Goal: Information Seeking & Learning: Understand process/instructions

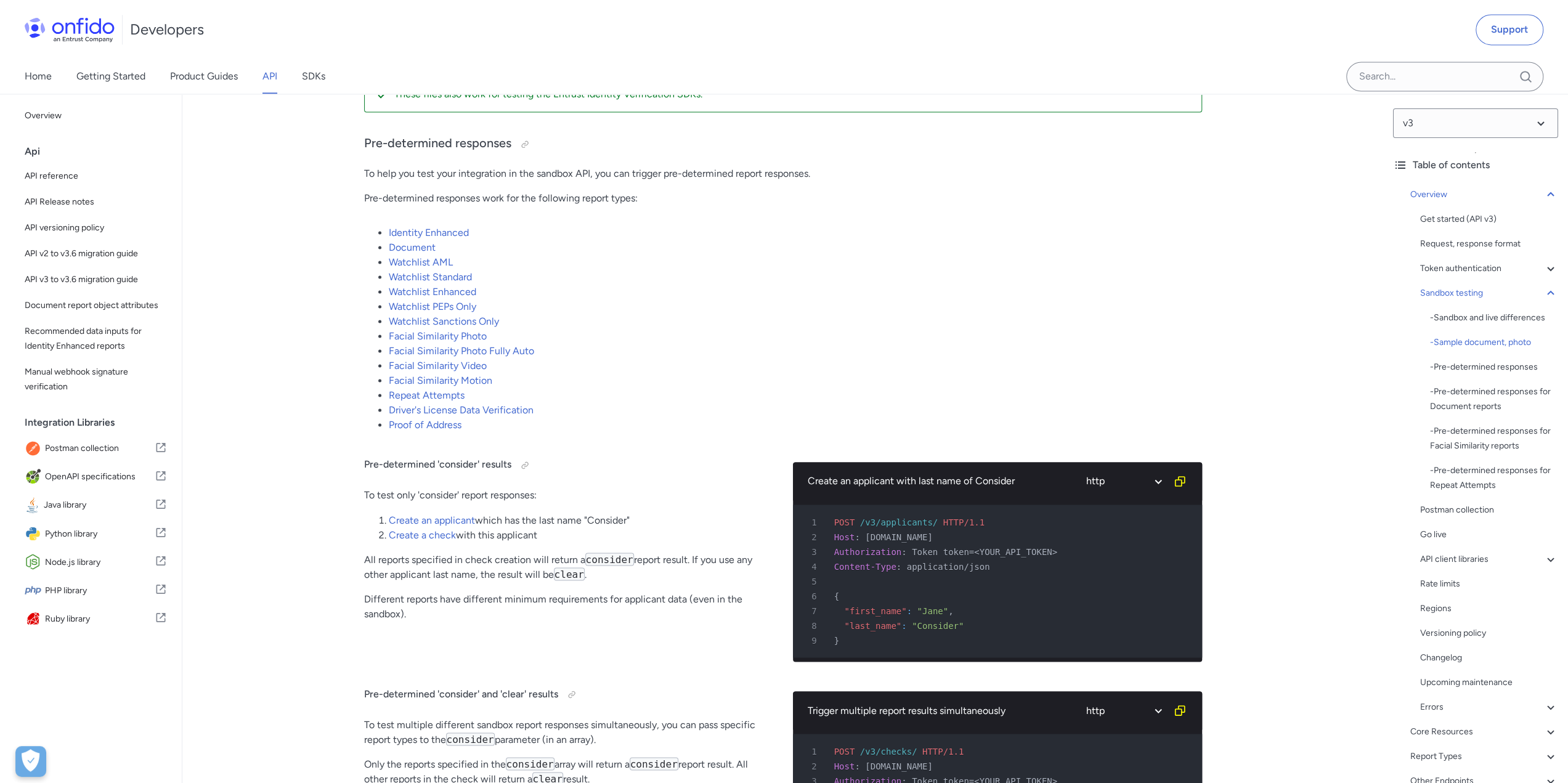
scroll to position [1849, 0]
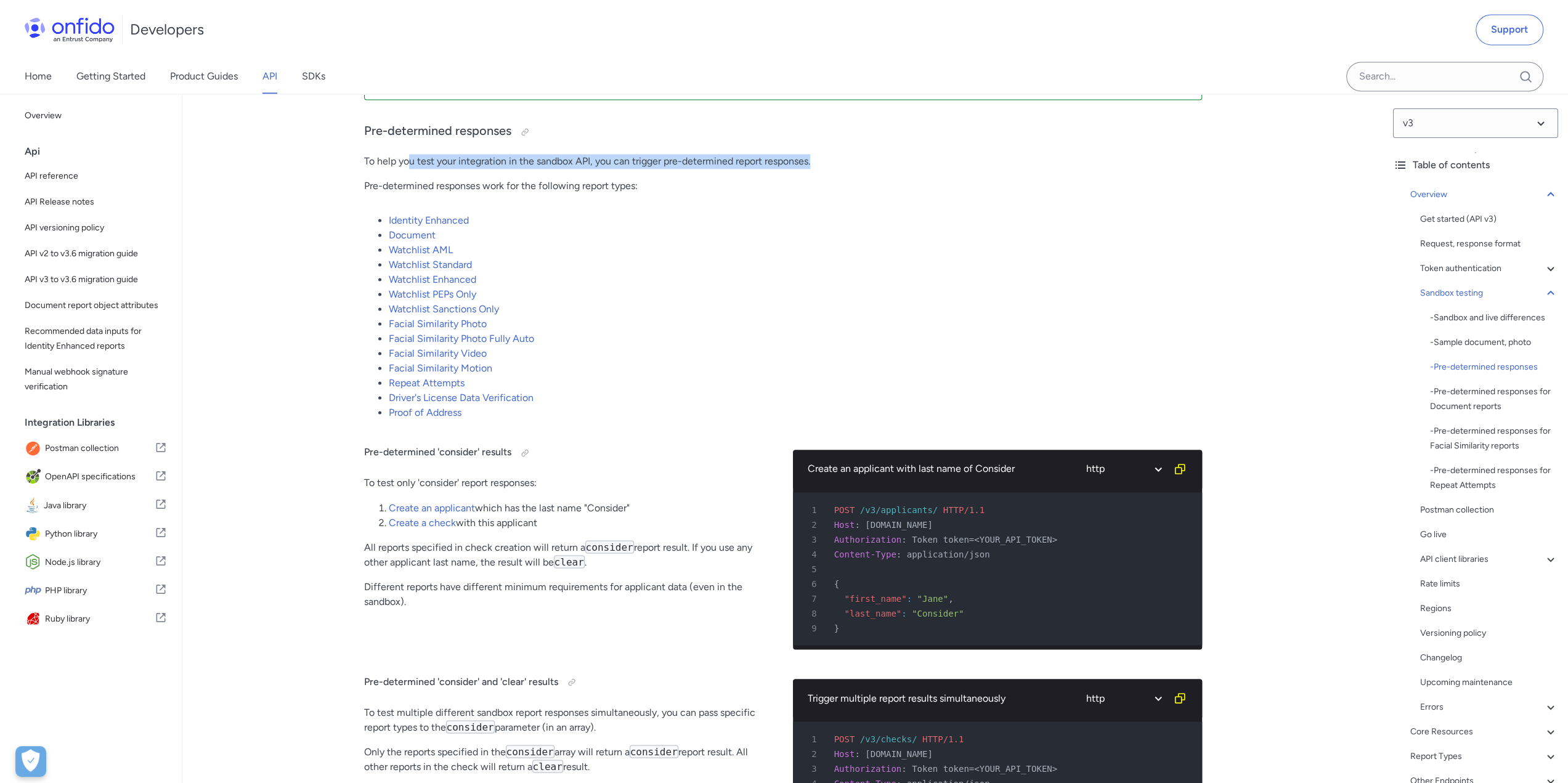
drag, startPoint x: 412, startPoint y: 161, endPoint x: 849, endPoint y: 153, distance: 437.1
click at [849, 154] on p "To help you test your integration in the sandbox API, you can trigger pre-deter…" at bounding box center [783, 161] width 838 height 15
click at [847, 184] on p "Pre-determined responses work for the following report types:" at bounding box center [783, 186] width 838 height 15
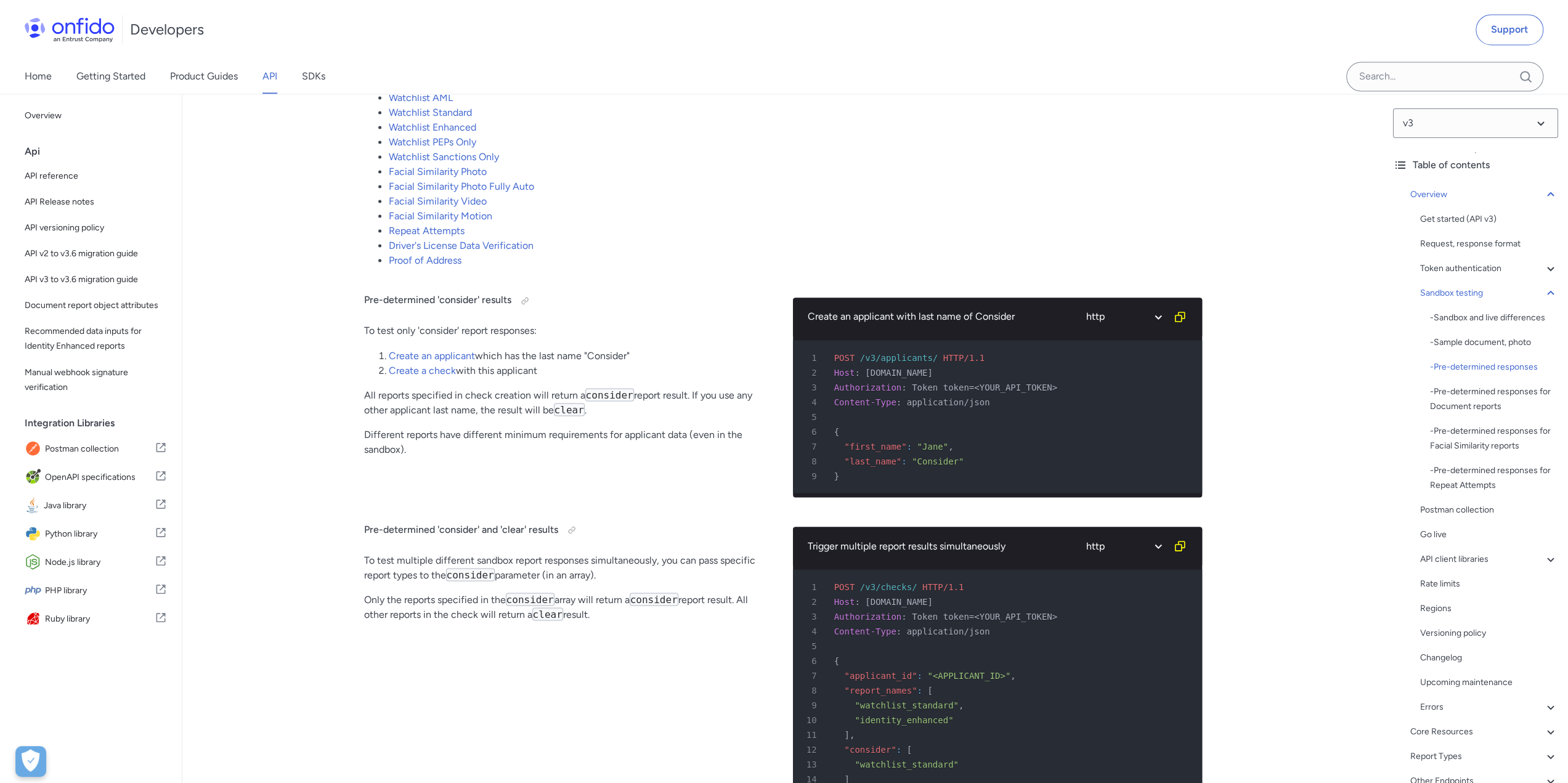
scroll to position [2095, 0]
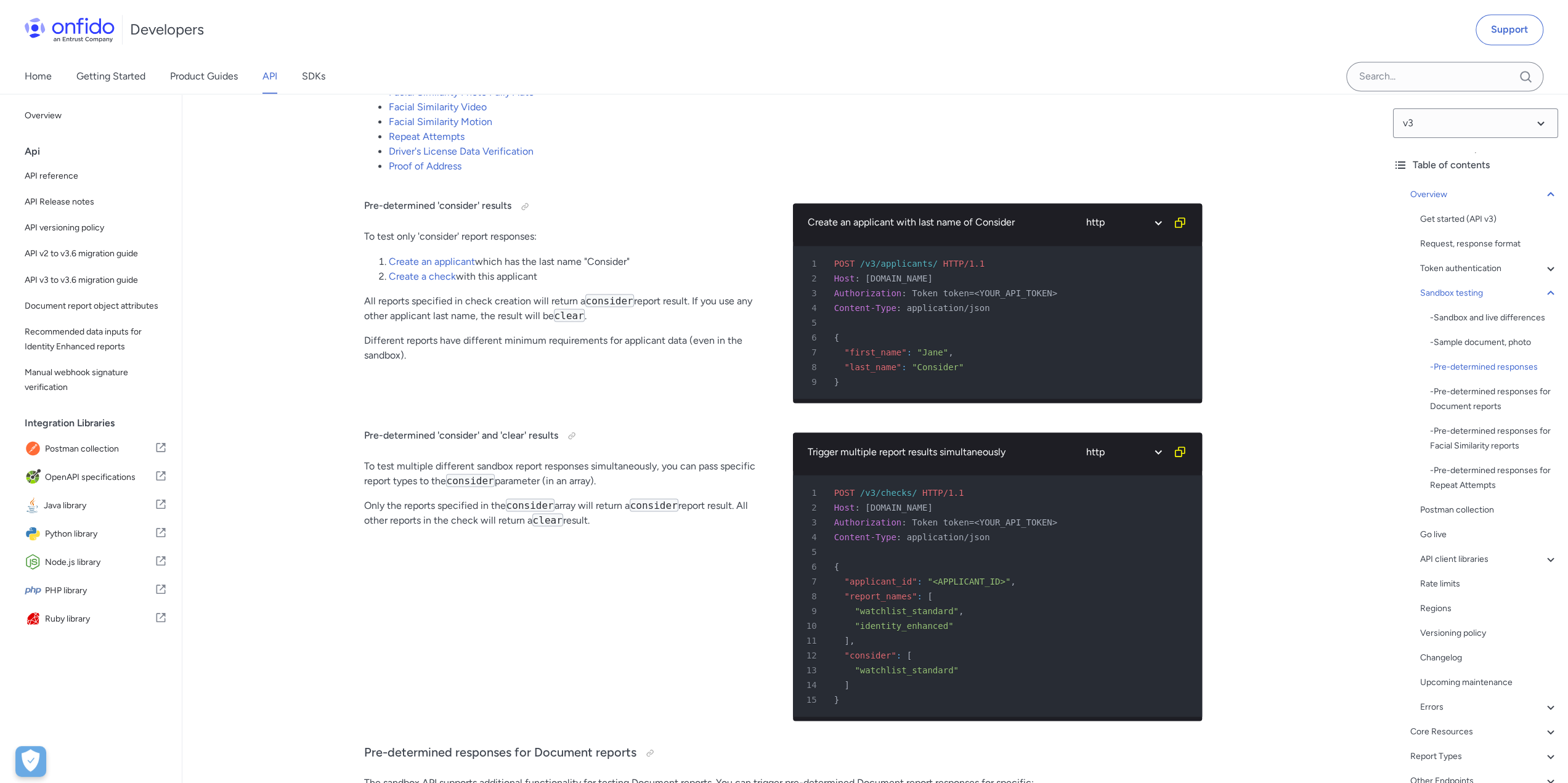
click at [924, 364] on span ""Consider"" at bounding box center [937, 366] width 51 height 10
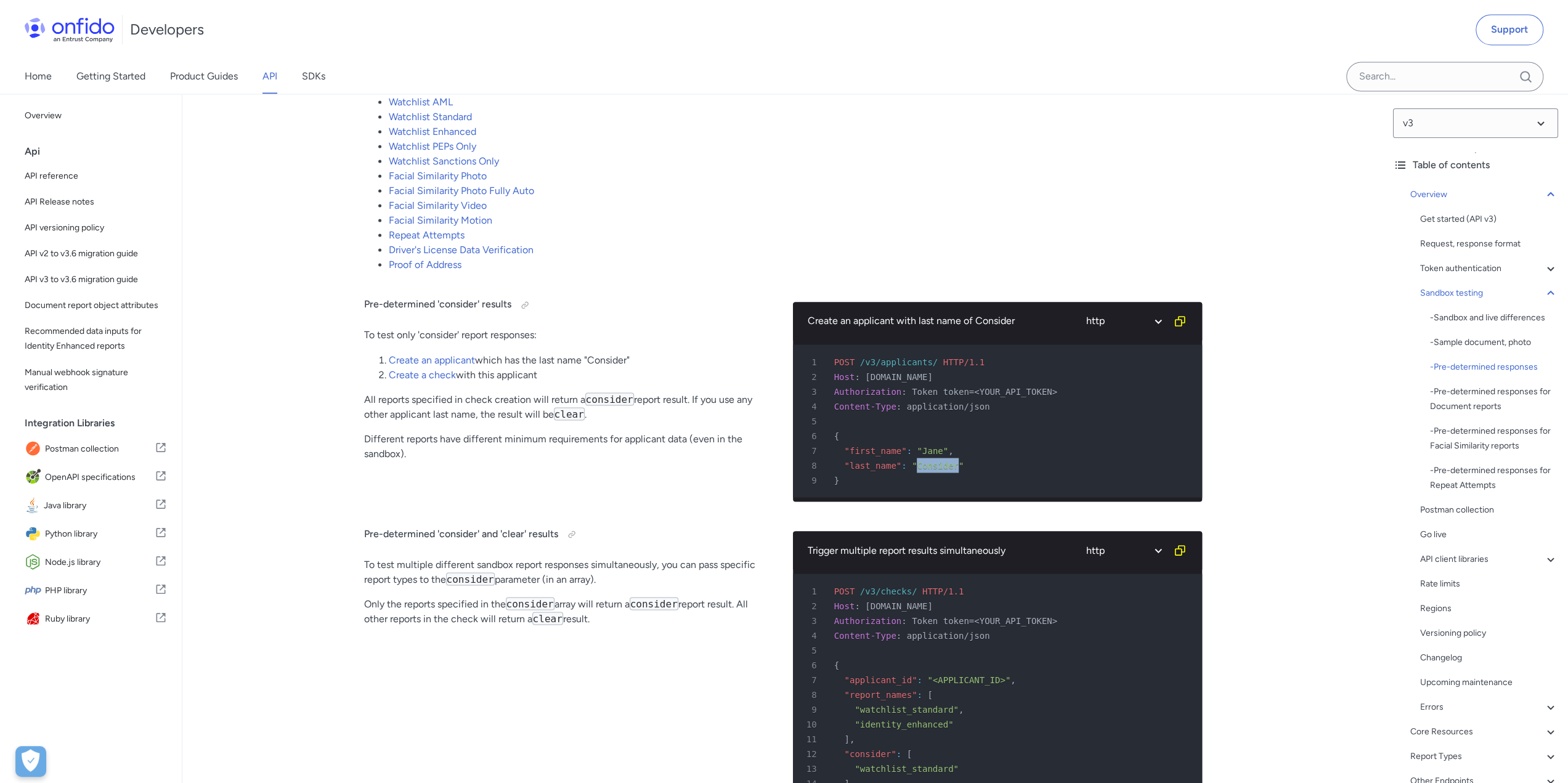
scroll to position [1972, 0]
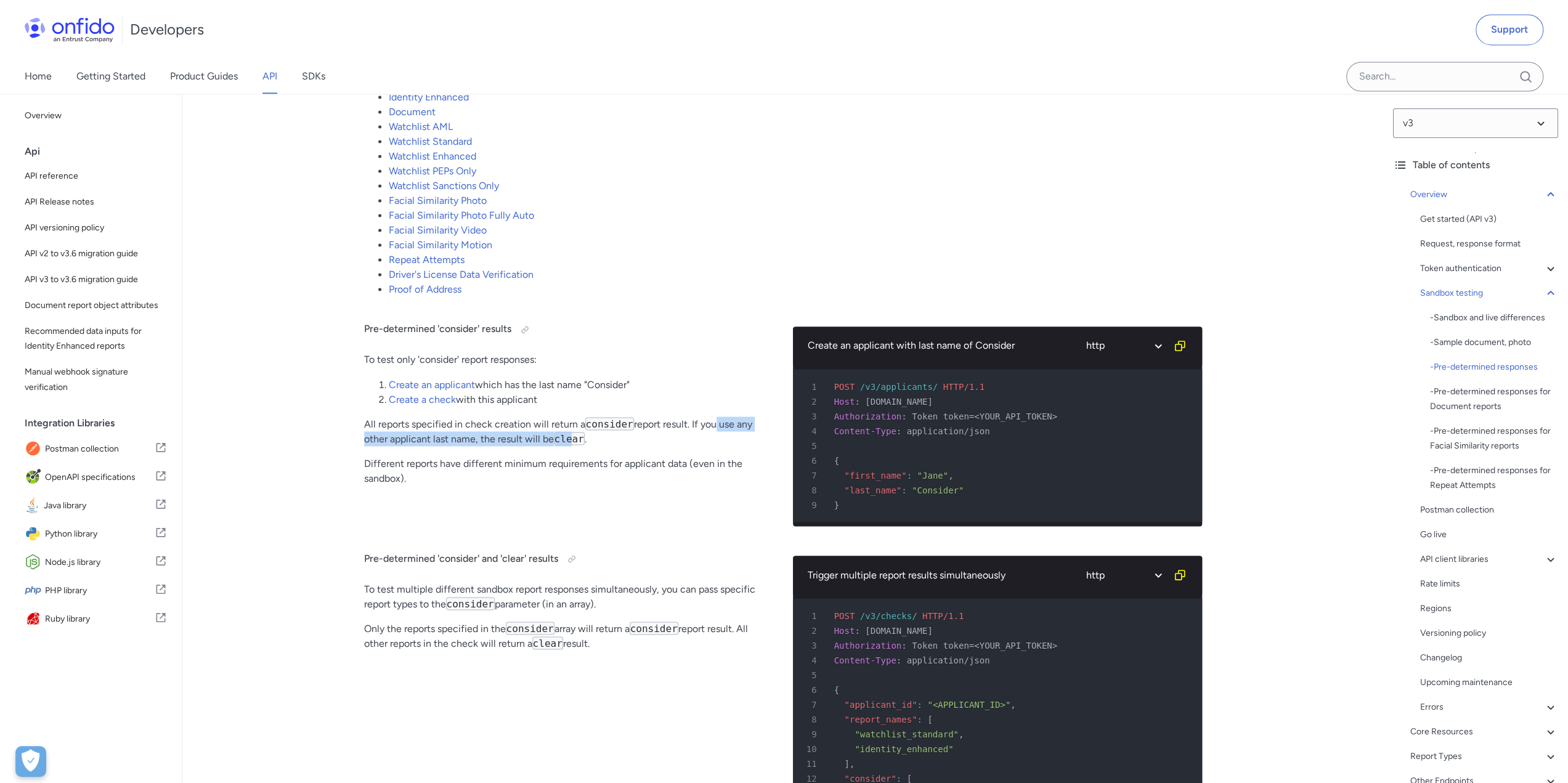
drag, startPoint x: 708, startPoint y: 422, endPoint x: 571, endPoint y: 436, distance: 137.7
click at [571, 436] on p "All reports specified in check creation will return a consider report result. I…" at bounding box center [568, 431] width 409 height 30
click at [614, 436] on p "All reports specified in check creation will return a consider report result. I…" at bounding box center [568, 431] width 409 height 30
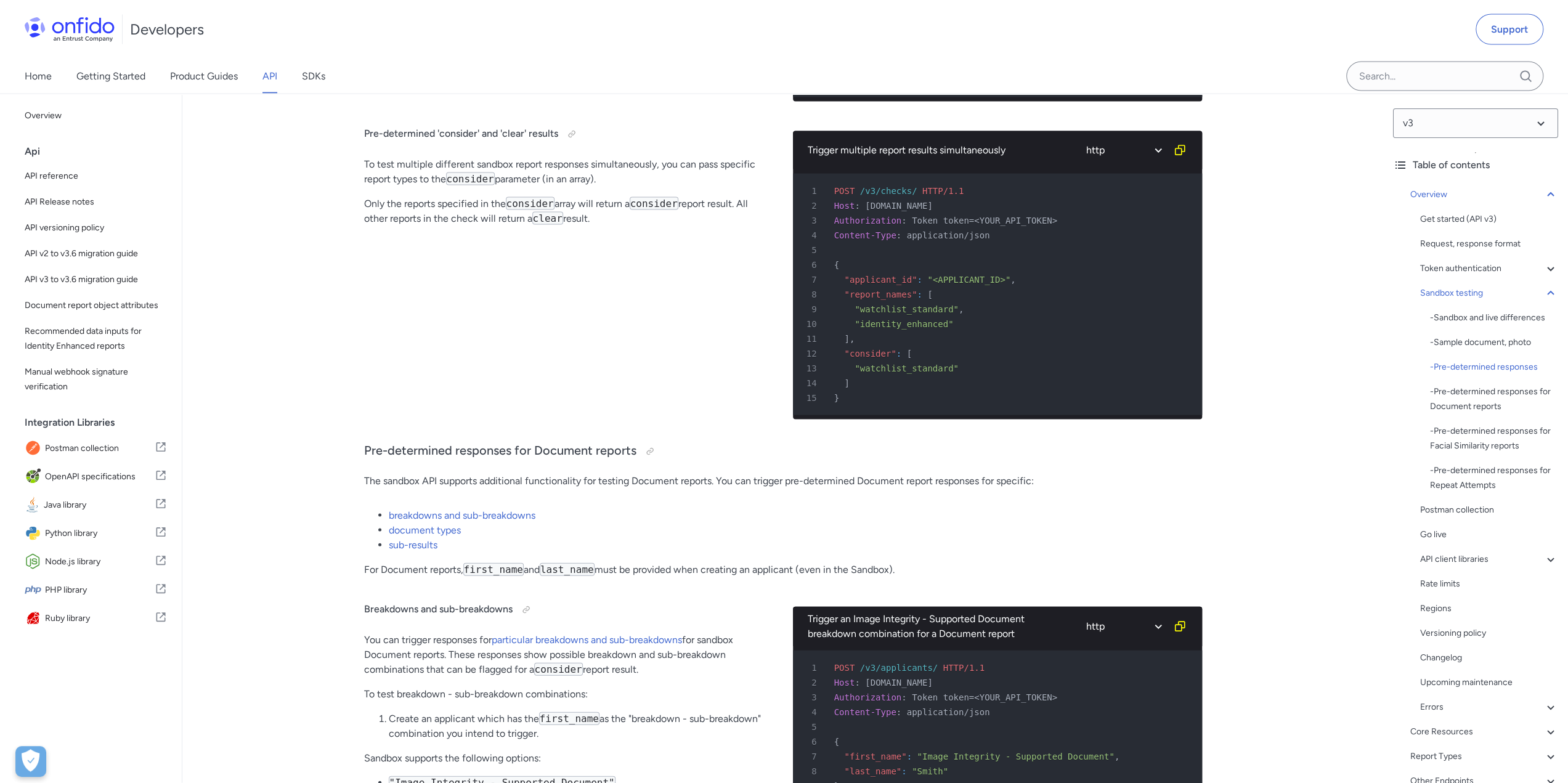
scroll to position [2465, 0]
